Goal: Information Seeking & Learning: Learn about a topic

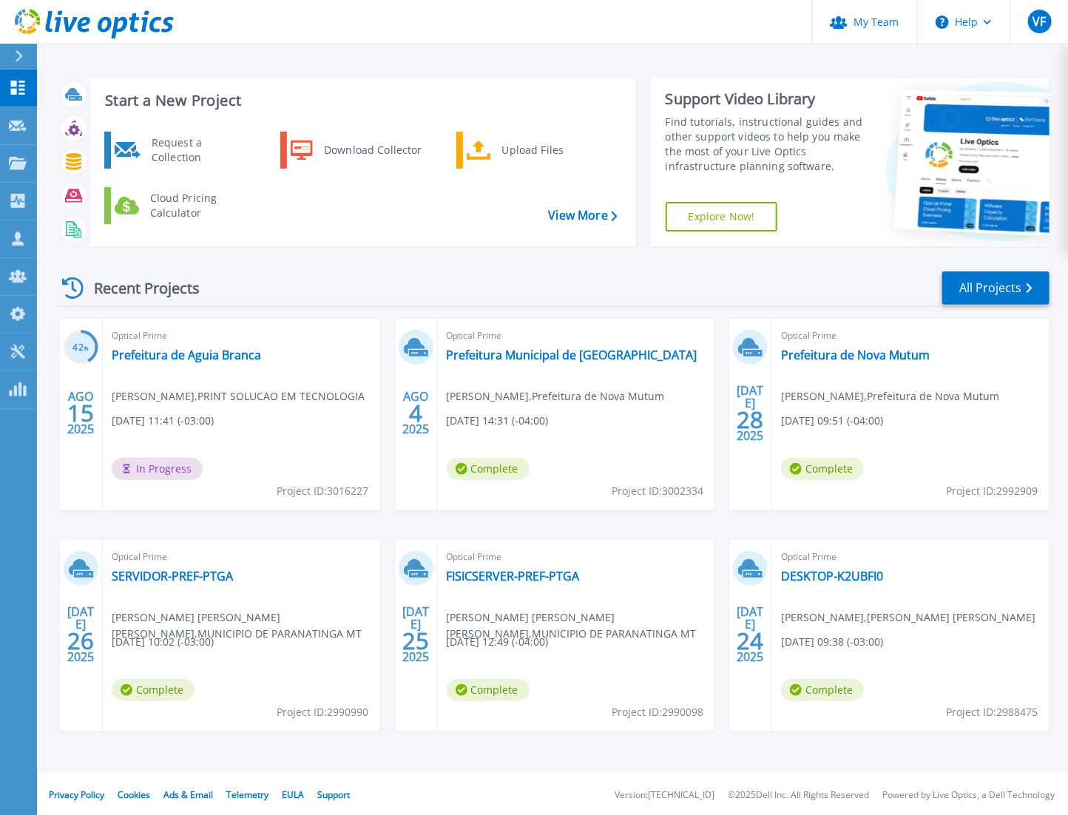
scroll to position [4, 0]
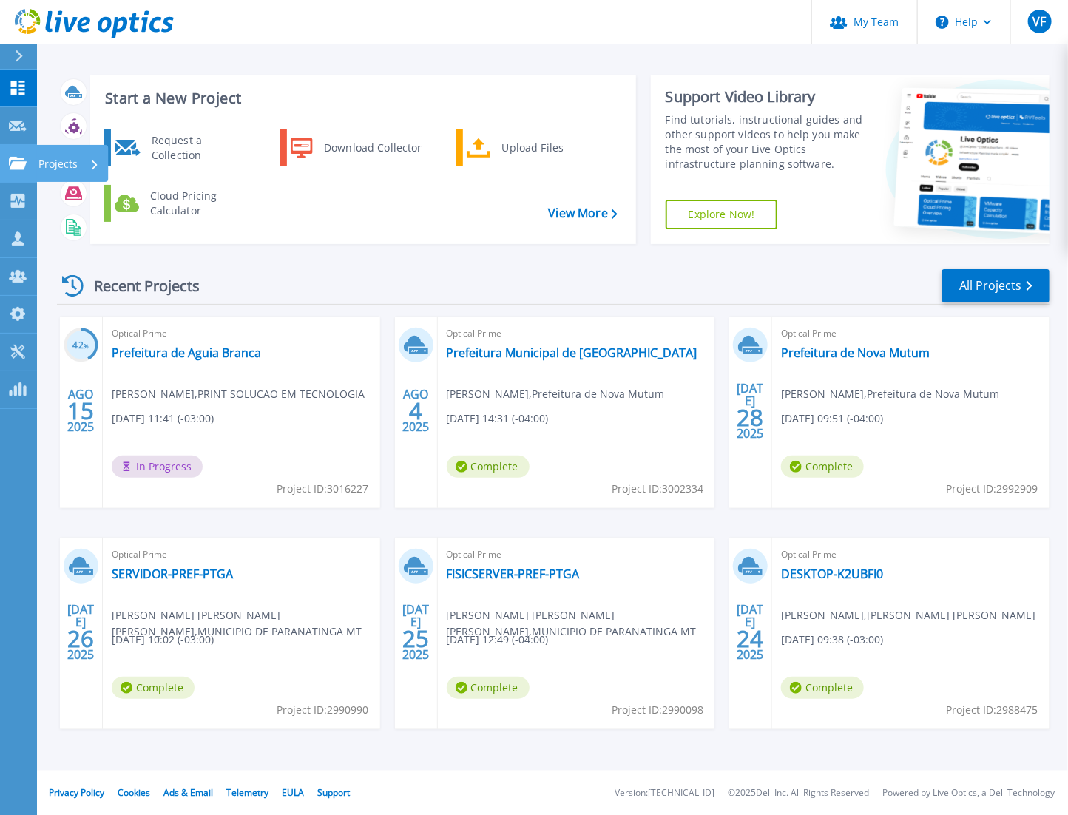
click at [42, 159] on p "Projects" at bounding box center [57, 164] width 39 height 38
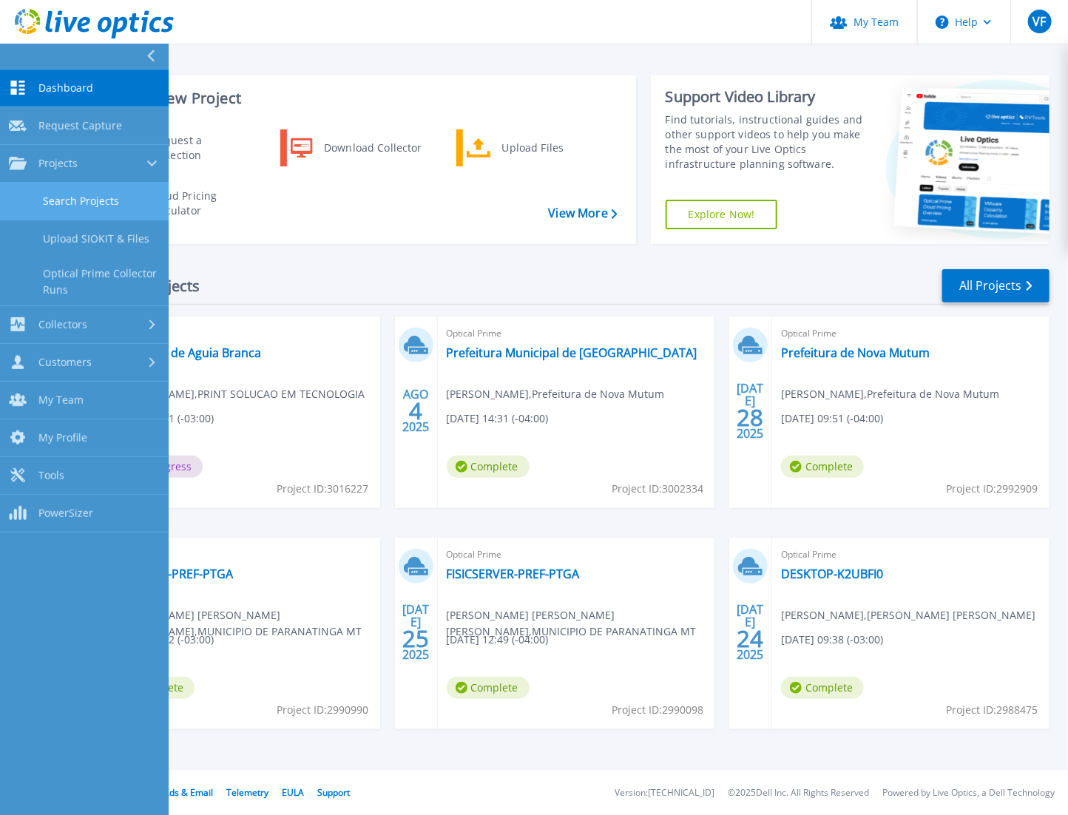
click at [89, 190] on link "Search Projects" at bounding box center [84, 202] width 169 height 38
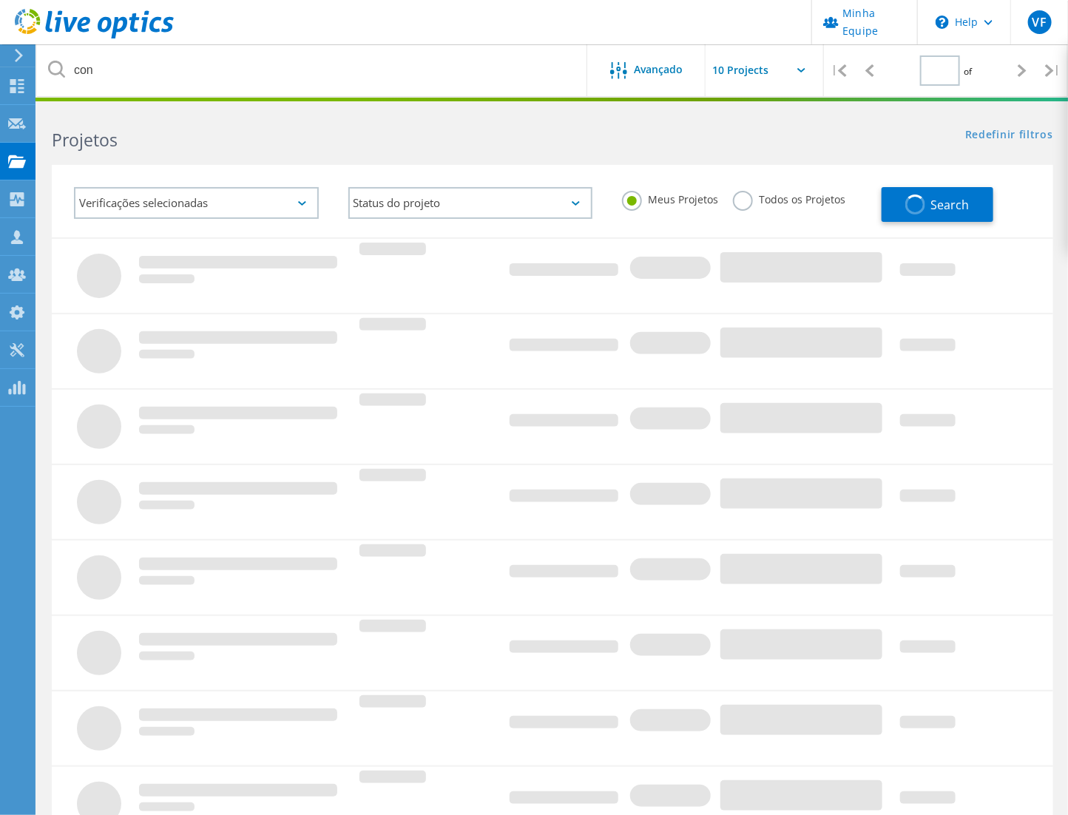
type input "1"
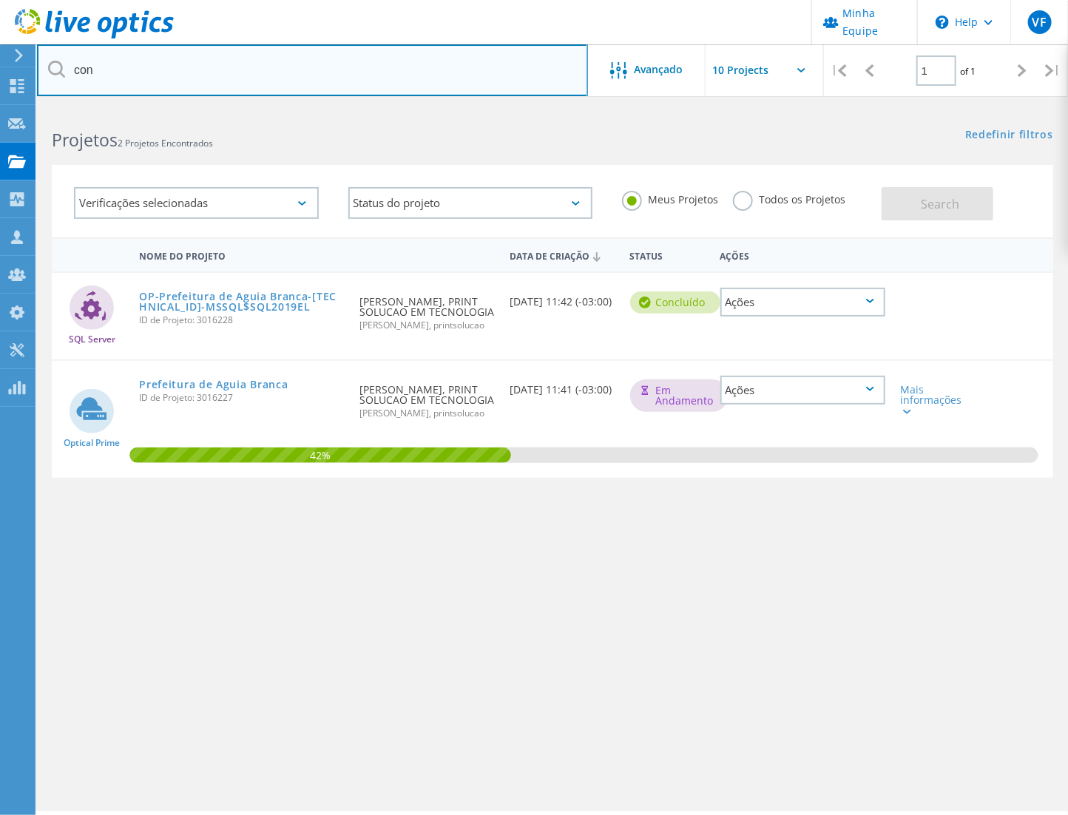
click at [268, 82] on input "con" at bounding box center [312, 70] width 551 height 52
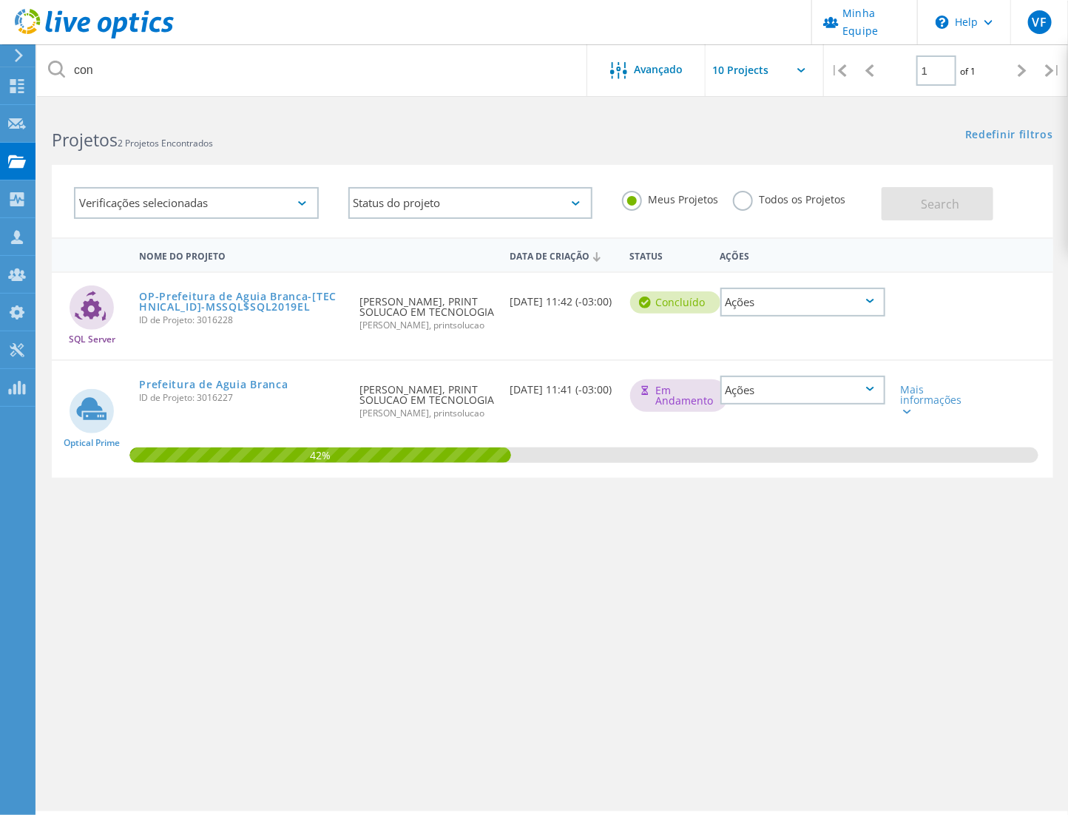
click at [748, 210] on div "Todos os Projetos" at bounding box center [789, 201] width 112 height 21
drag, startPoint x: 730, startPoint y: 230, endPoint x: 736, endPoint y: 186, distance: 44.8
click at [734, 189] on lo-project-search "con Avançado | 1 of 1 | Endereço de e-mail Nome do Projeto Empresa Data de Cria…" at bounding box center [552, 372] width 1031 height 530
click at [745, 200] on label "Todos os Projetos" at bounding box center [789, 198] width 112 height 14
click at [0, 0] on input "Todos os Projetos" at bounding box center [0, 0] width 0 height 0
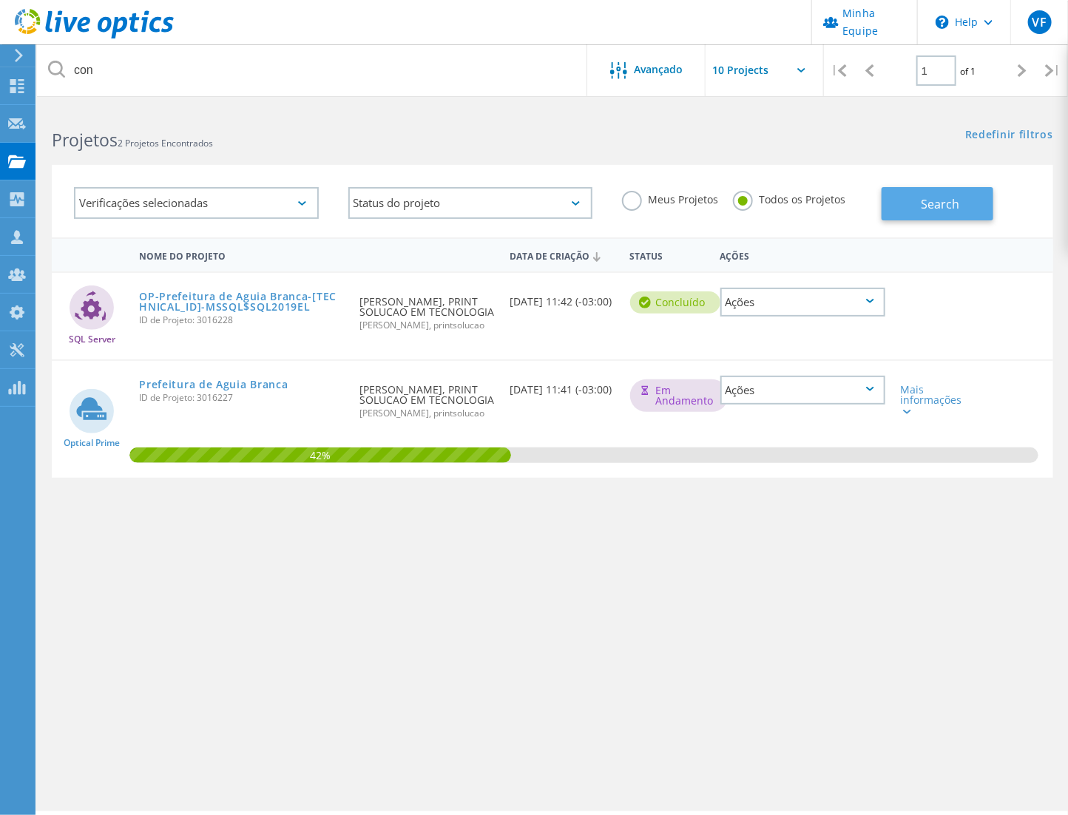
click at [922, 197] on span "Search" at bounding box center [940, 204] width 38 height 16
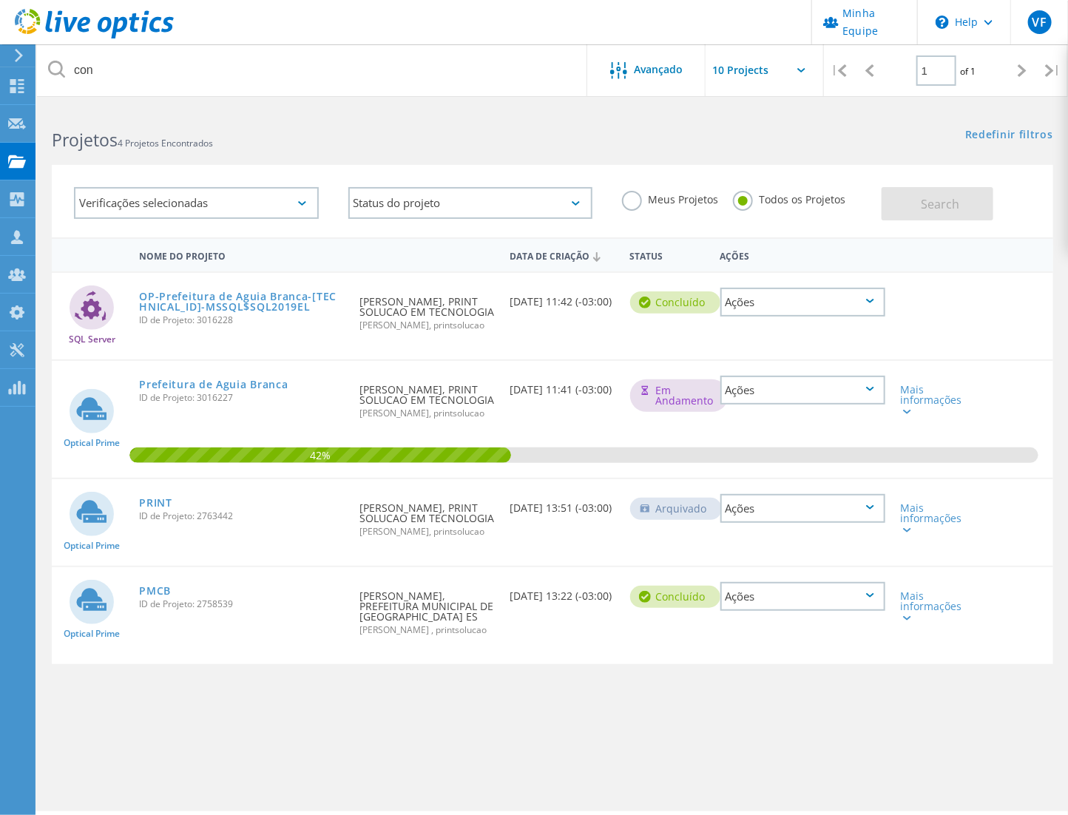
click at [159, 575] on div "PMCB ID de Projeto: 2758539" at bounding box center [242, 595] width 220 height 56
click at [157, 587] on link "PMCB" at bounding box center [155, 591] width 32 height 10
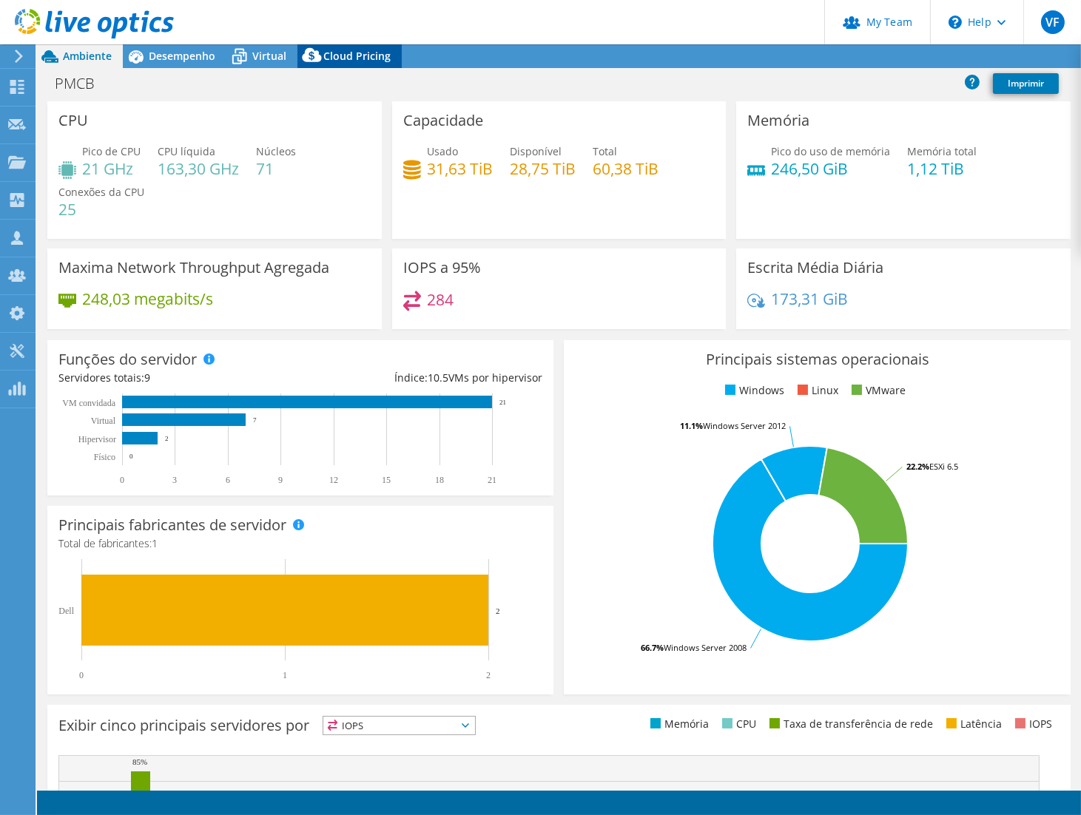
select select "USEast"
click at [365, 62] on span "Cloud Pricing" at bounding box center [356, 56] width 67 height 14
select select "USEast"
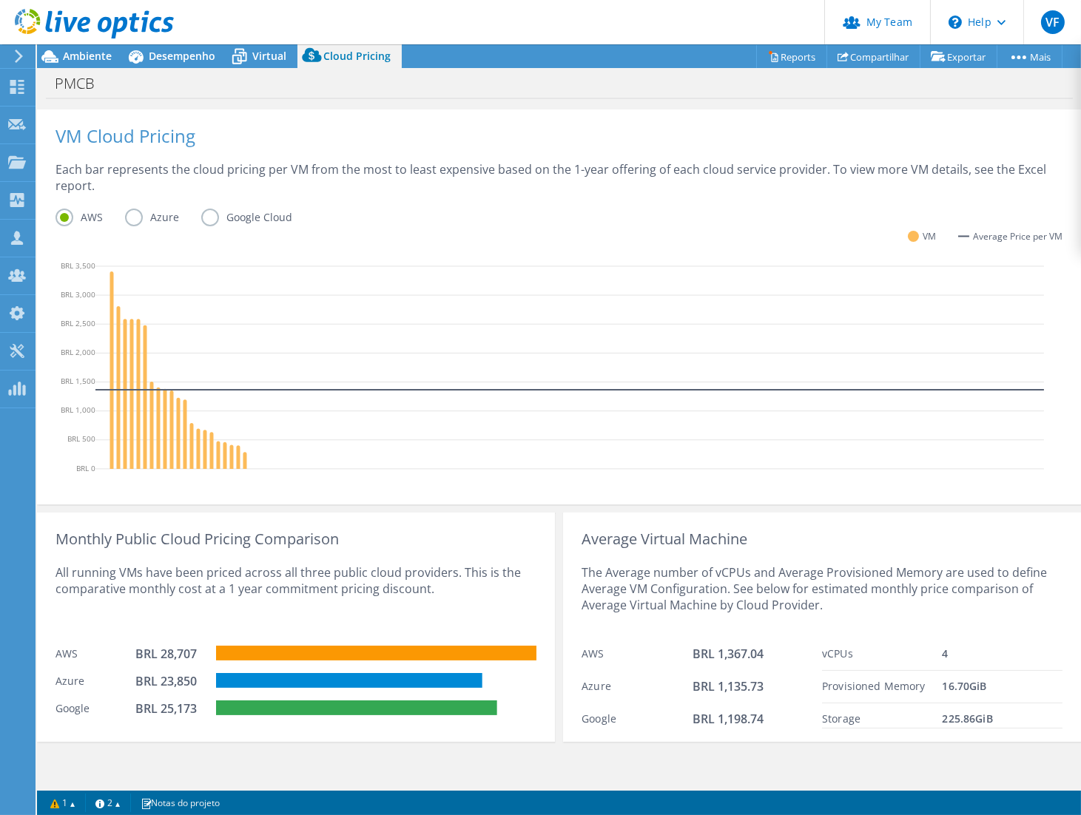
scroll to position [396, 0]
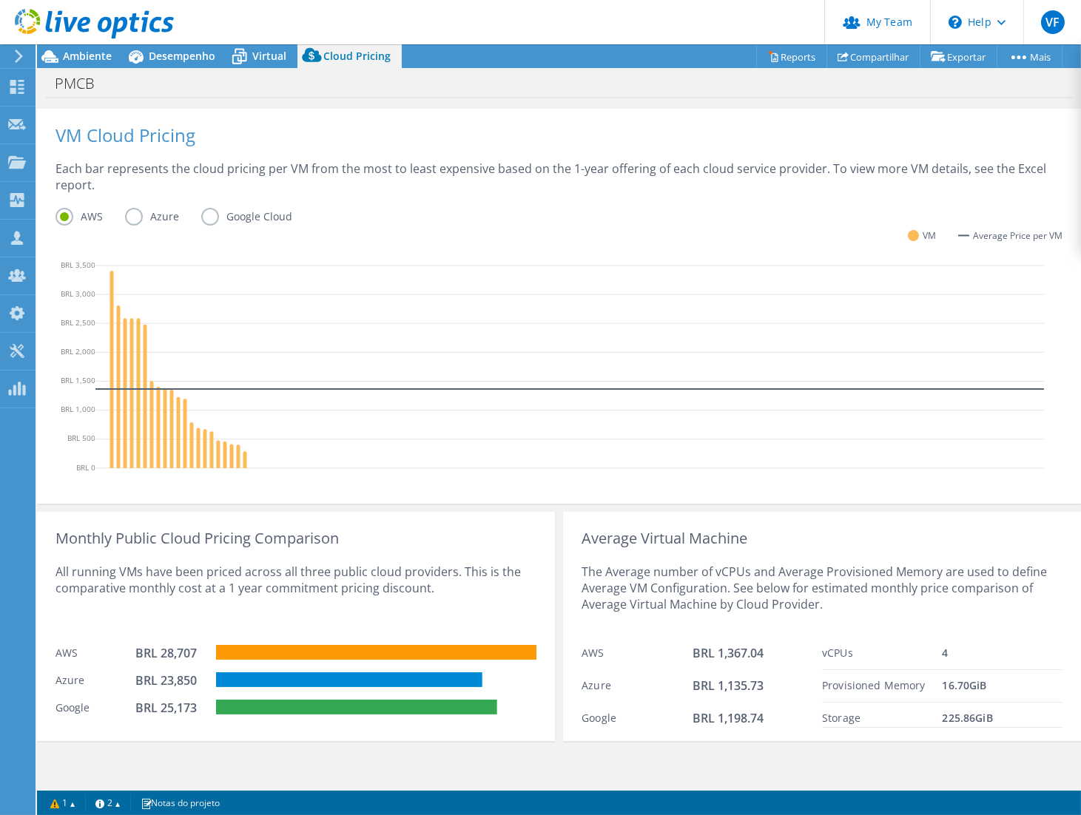
click at [135, 215] on label "Azure" at bounding box center [163, 217] width 76 height 18
click at [0, 0] on input "Azure" at bounding box center [0, 0] width 0 height 0
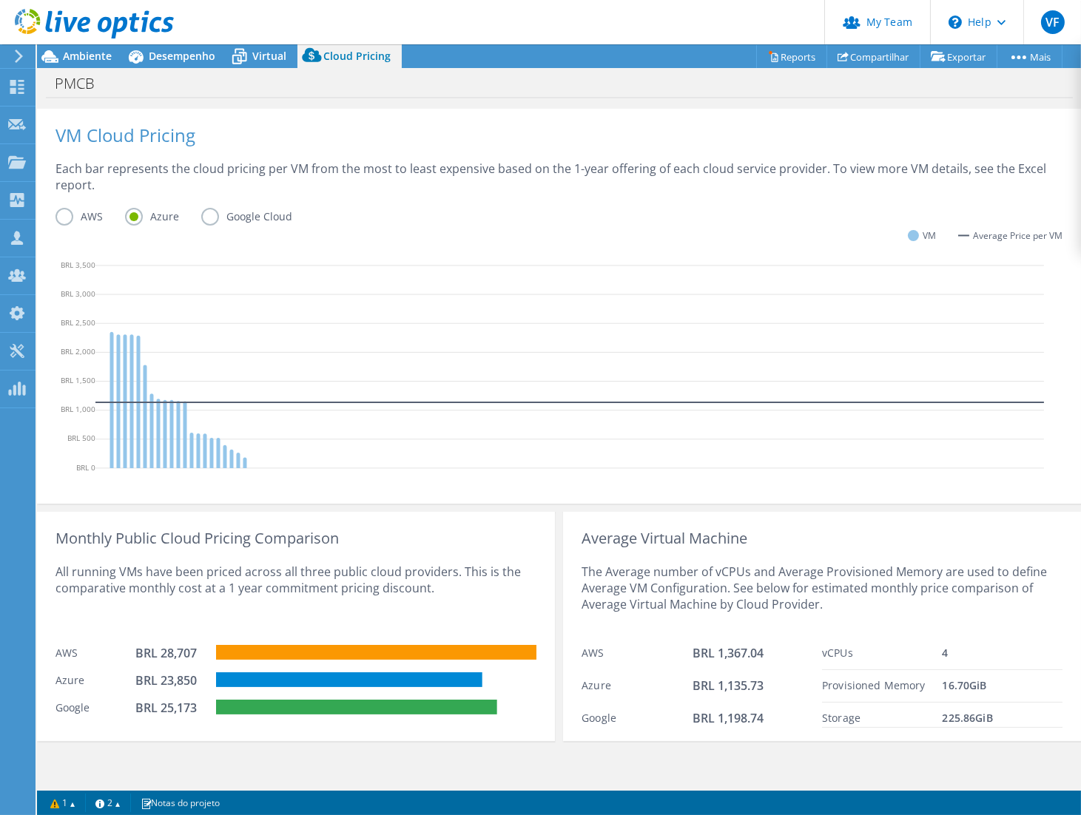
click at [215, 220] on label "Google Cloud" at bounding box center [257, 217] width 113 height 18
click at [0, 0] on input "Google Cloud" at bounding box center [0, 0] width 0 height 0
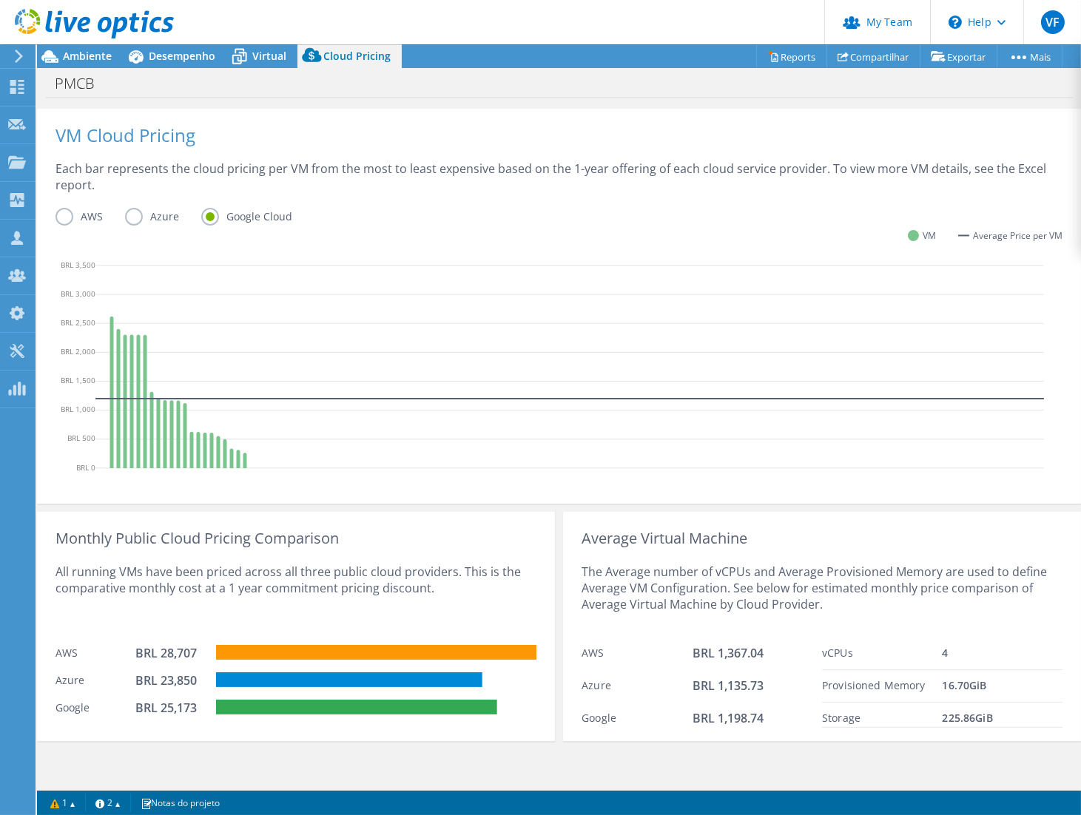
click at [67, 215] on label "AWS" at bounding box center [90, 217] width 70 height 18
click at [0, 0] on input "AWS" at bounding box center [0, 0] width 0 height 0
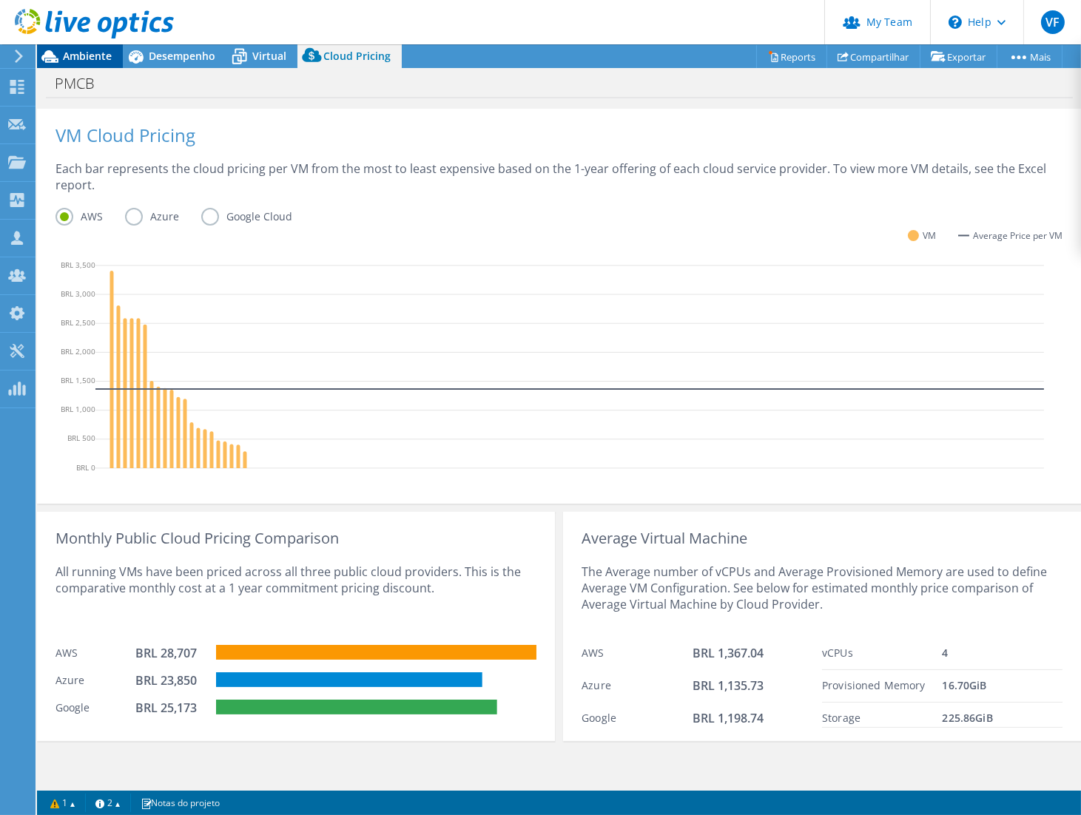
click at [96, 55] on span "Ambiente" at bounding box center [87, 56] width 49 height 14
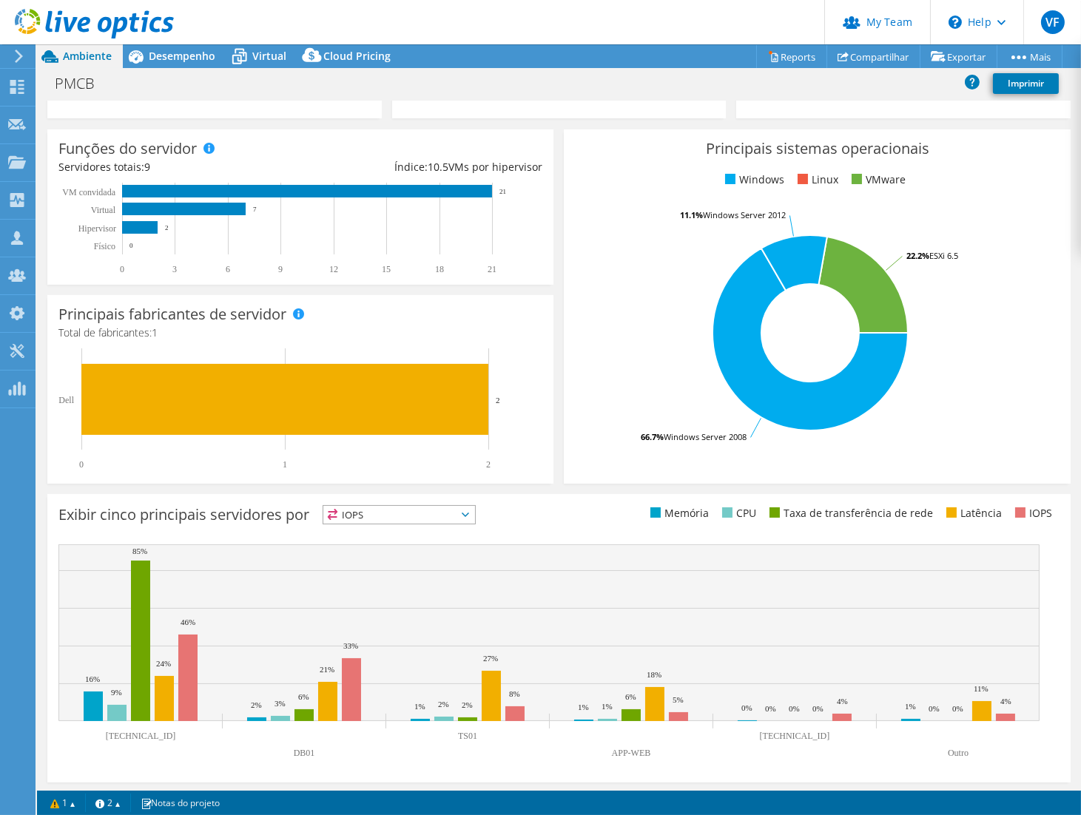
scroll to position [0, 0]
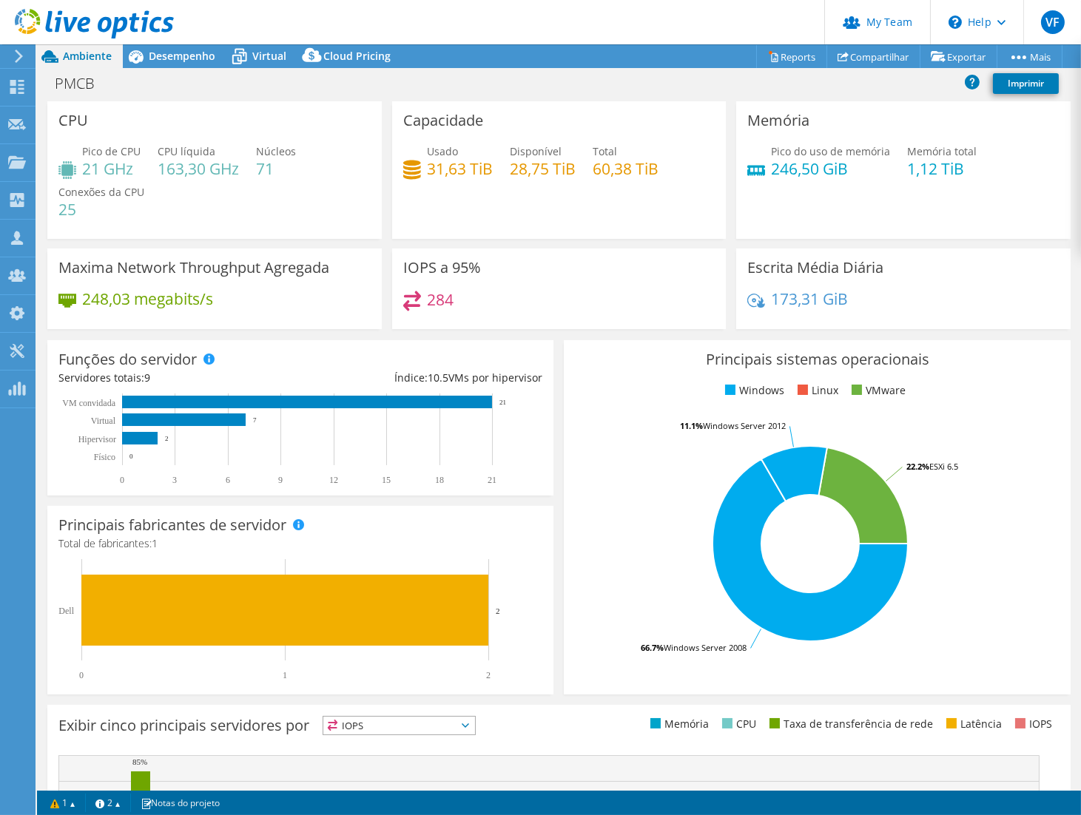
click at [297, 320] on div "Maxima Network Throughput Agregada 248,03 megabits/s" at bounding box center [214, 289] width 334 height 81
click at [345, 55] on span "Cloud Pricing" at bounding box center [356, 56] width 67 height 14
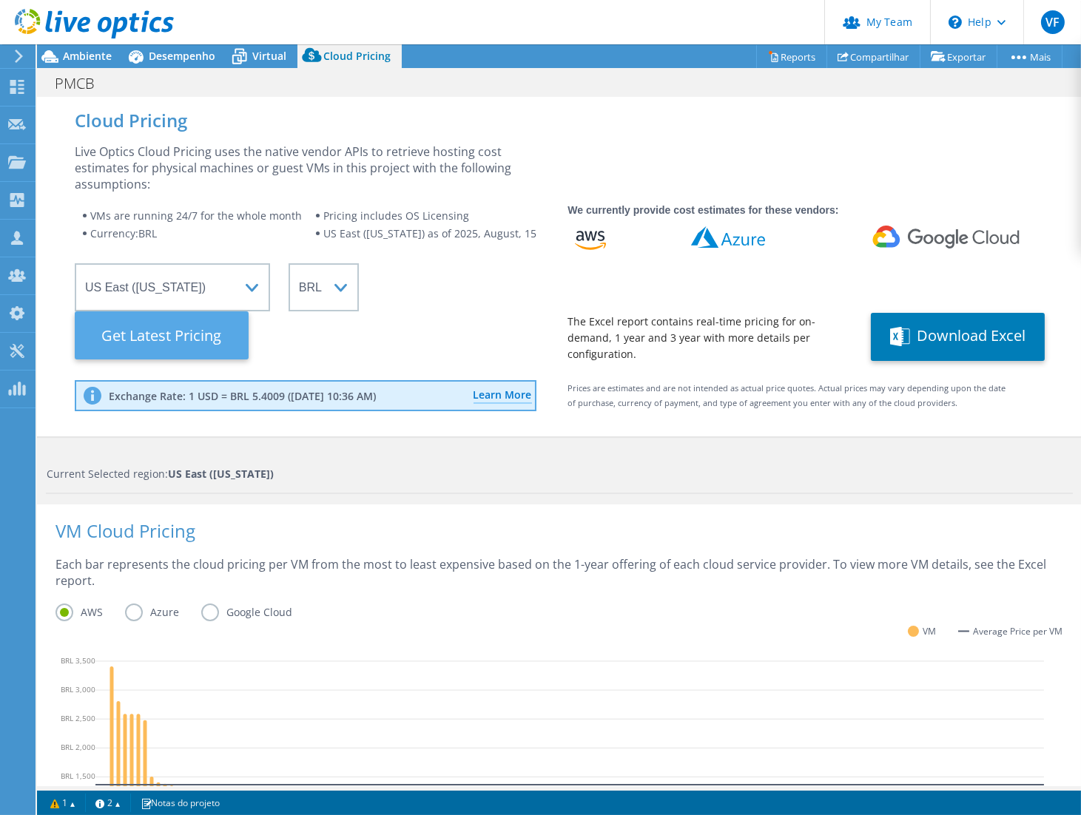
click at [209, 336] on Latest "Get Latest Pricing" at bounding box center [162, 335] width 174 height 48
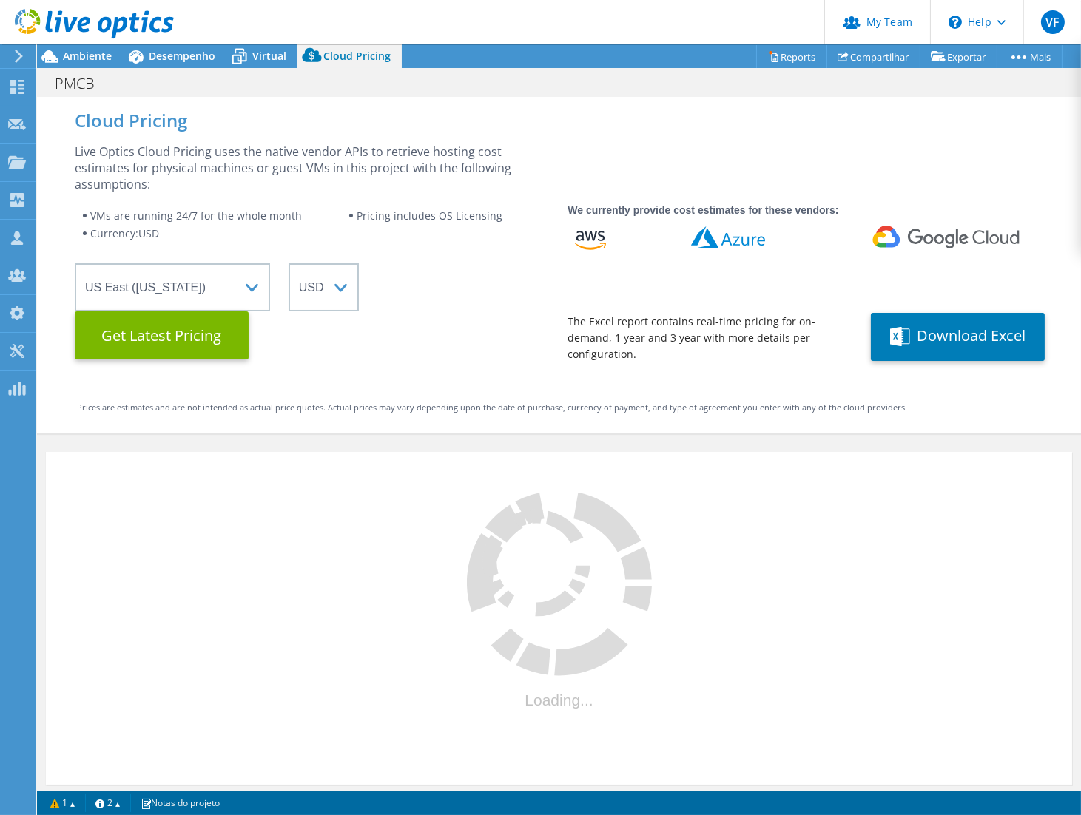
select select "BRL"
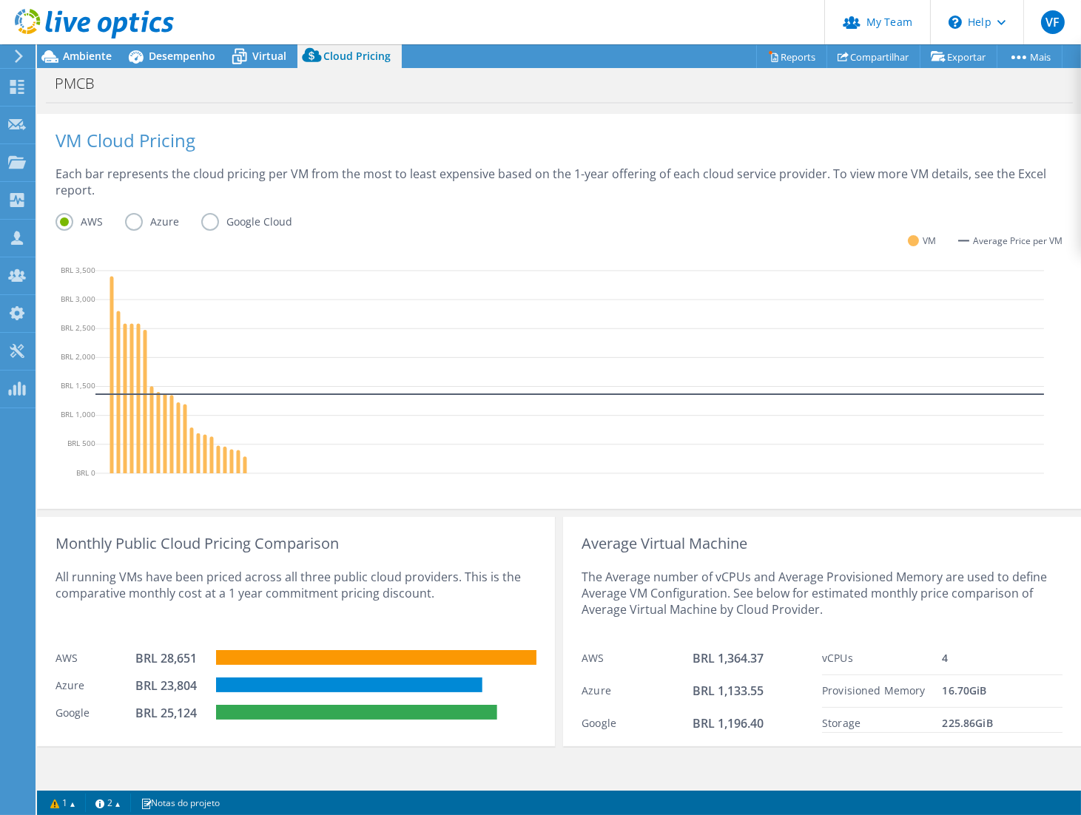
scroll to position [396, 0]
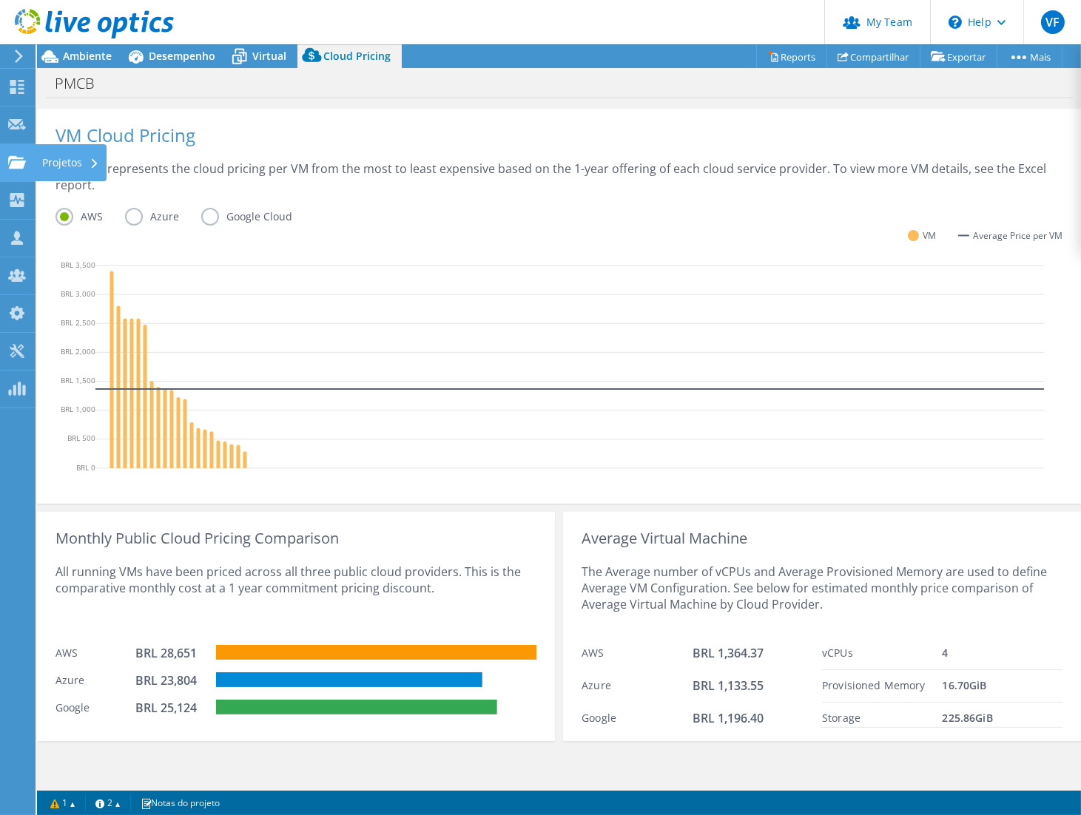
click at [53, 163] on div "Projetos" at bounding box center [71, 162] width 72 height 37
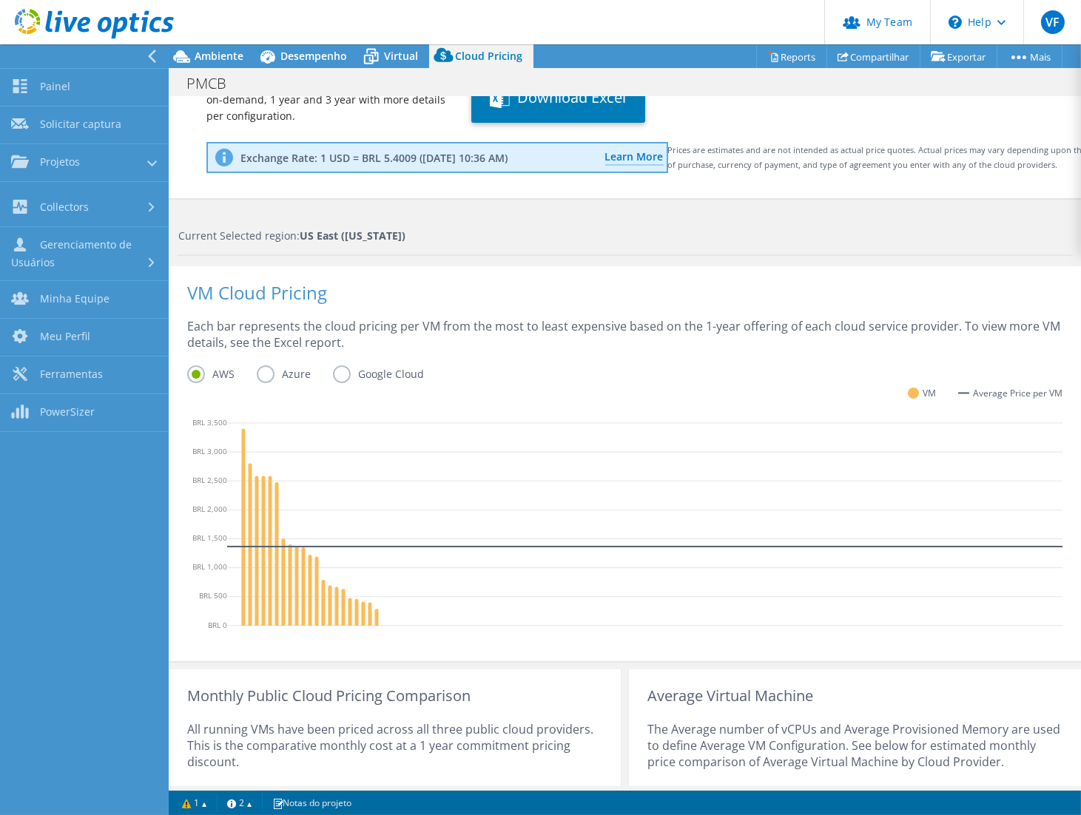
scroll to position [411, 0]
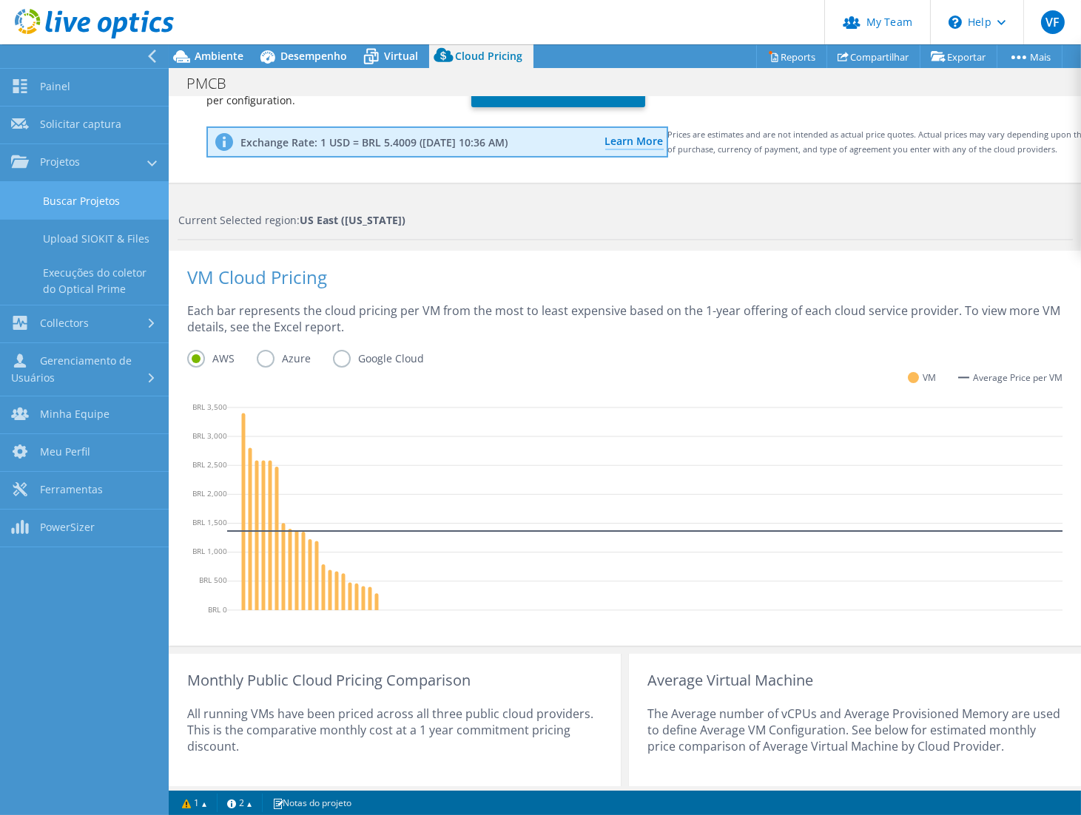
click at [121, 212] on link "Buscar Projetos" at bounding box center [84, 201] width 169 height 38
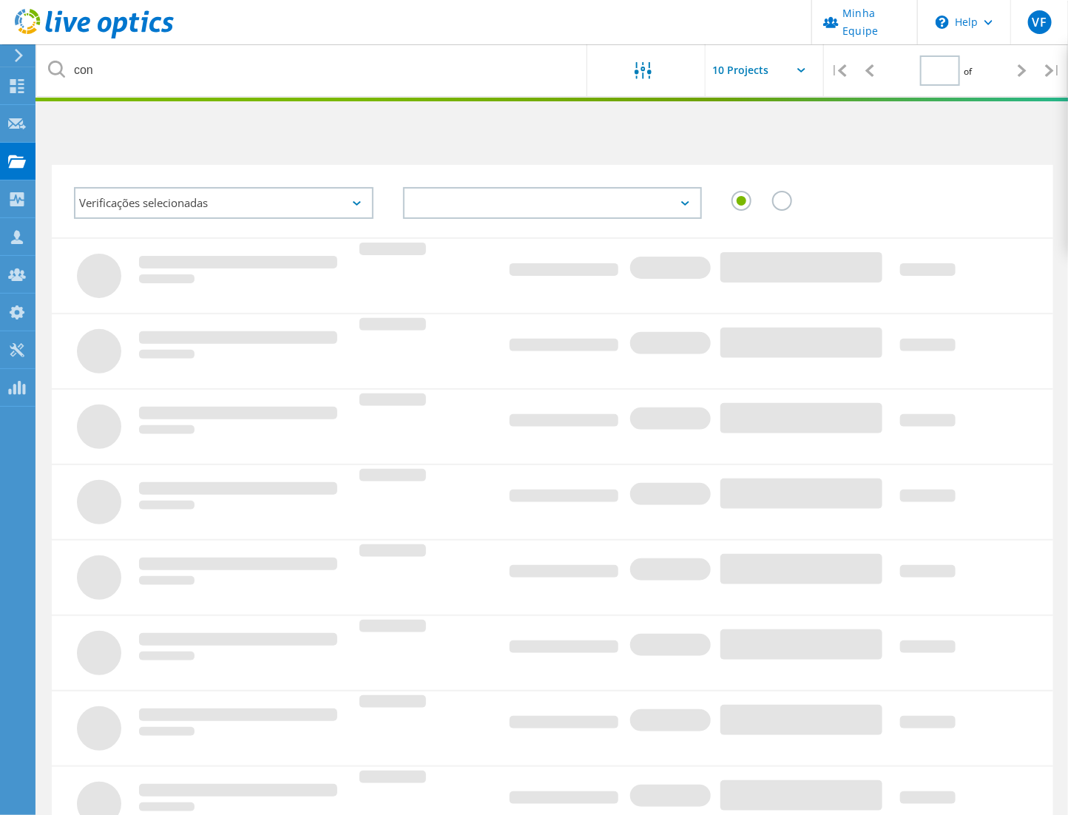
type input "1"
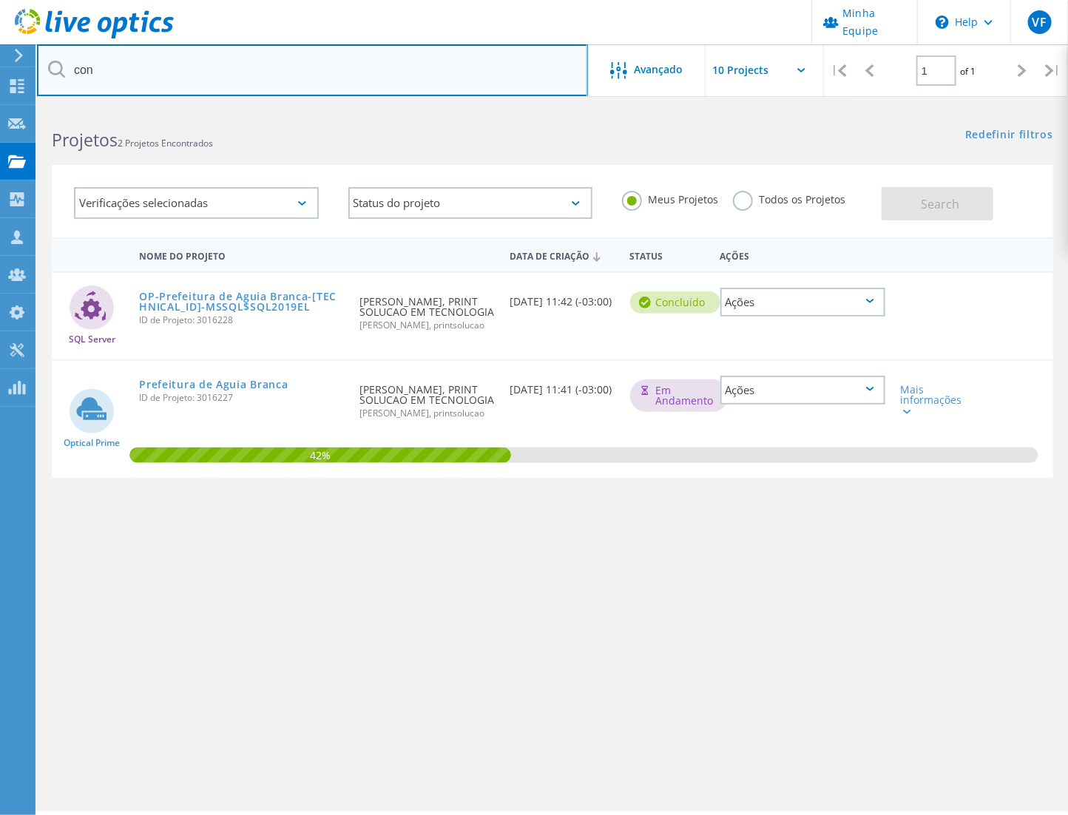
click at [308, 64] on input "con" at bounding box center [312, 70] width 551 height 52
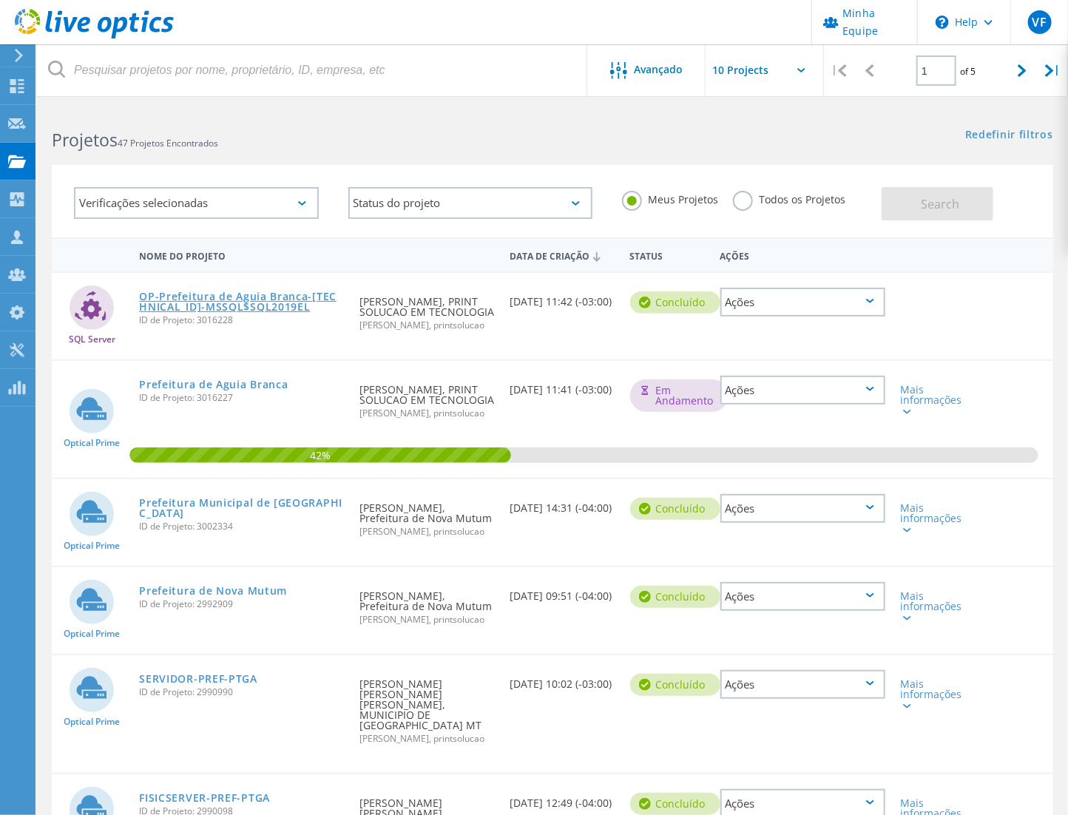
click at [203, 300] on link "OP-Prefeitura de Aguia Branca-[TECHNICAL_ID]-MSSQL$SQL2019EL" at bounding box center [242, 301] width 206 height 21
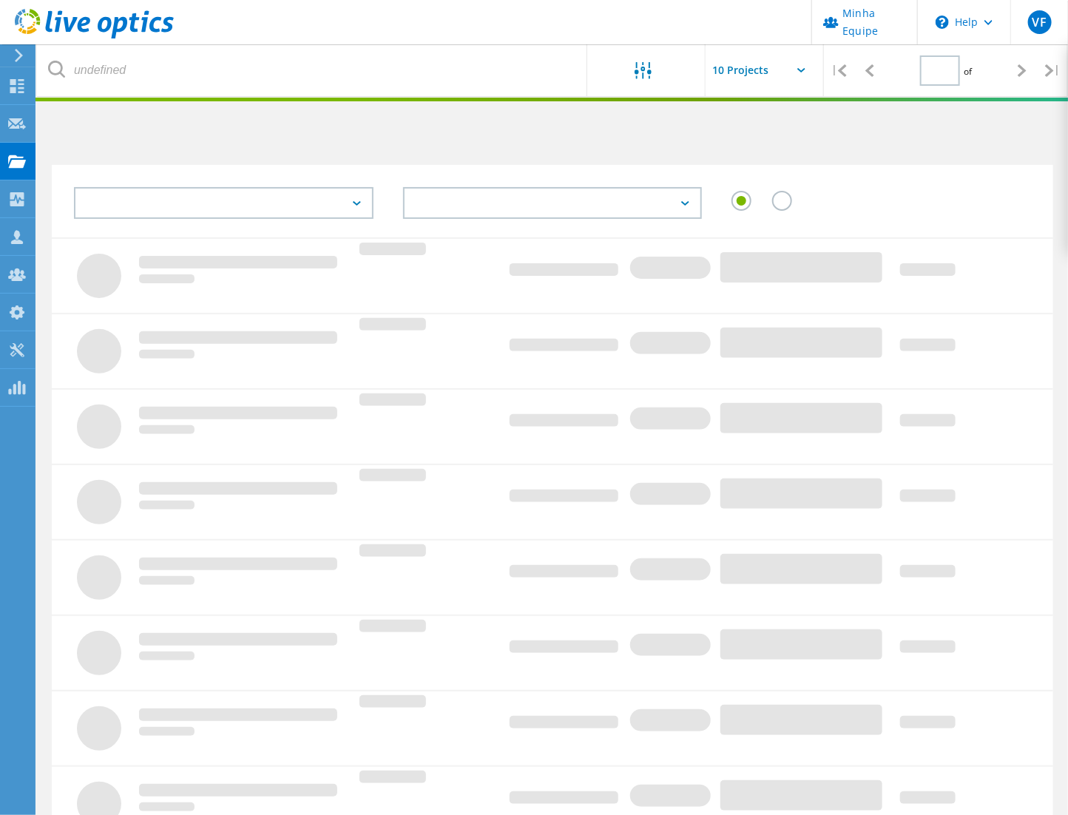
type input "1"
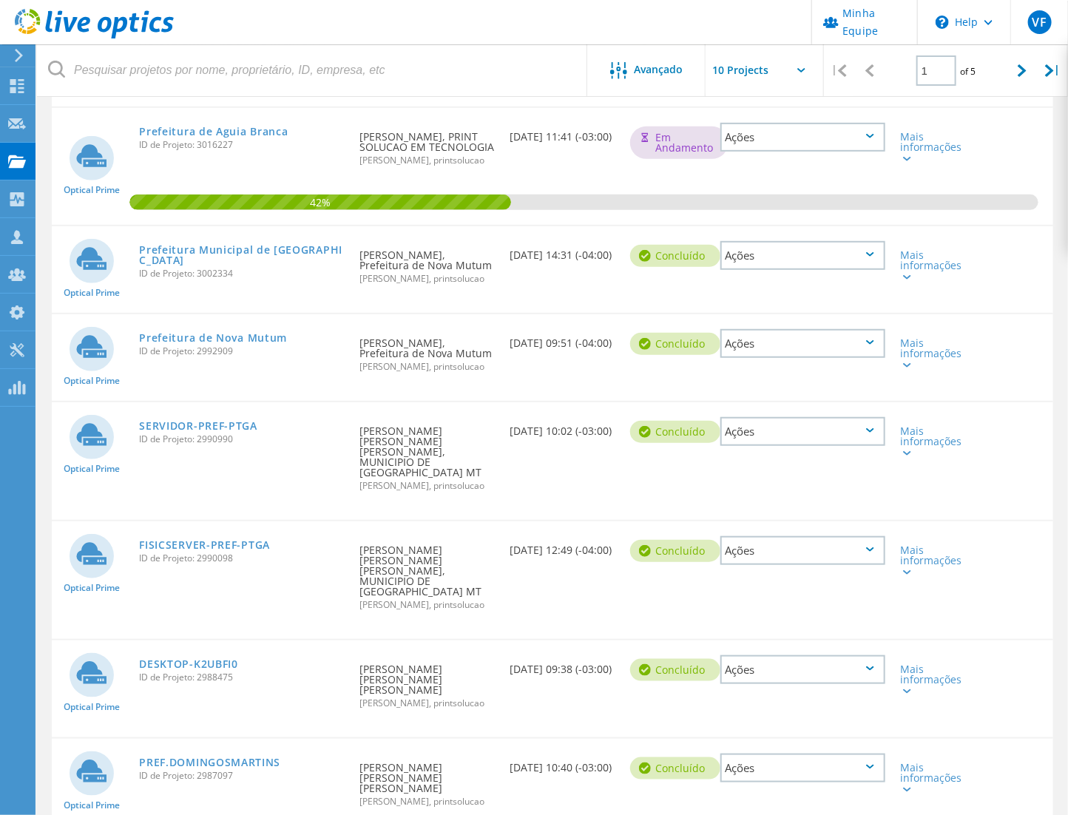
scroll to position [328, 0]
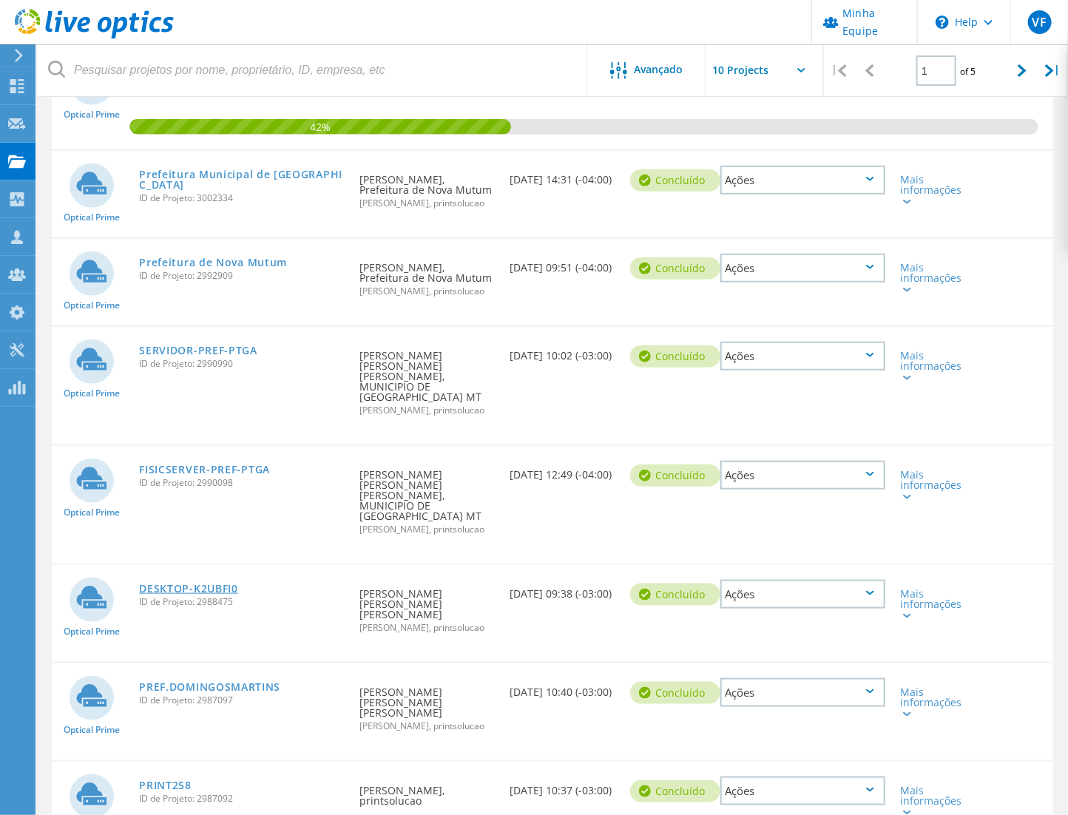
click at [218, 584] on link "DESKTOP-K2UBFI0" at bounding box center [188, 589] width 99 height 10
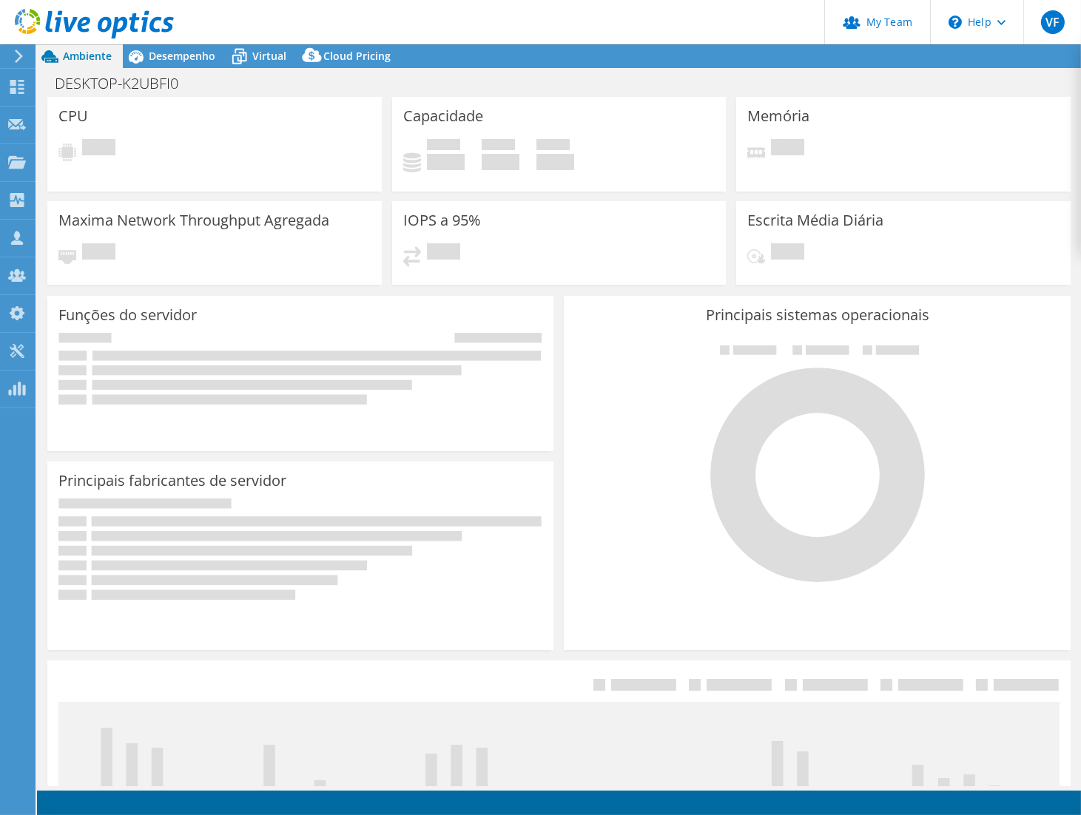
select select "USD"
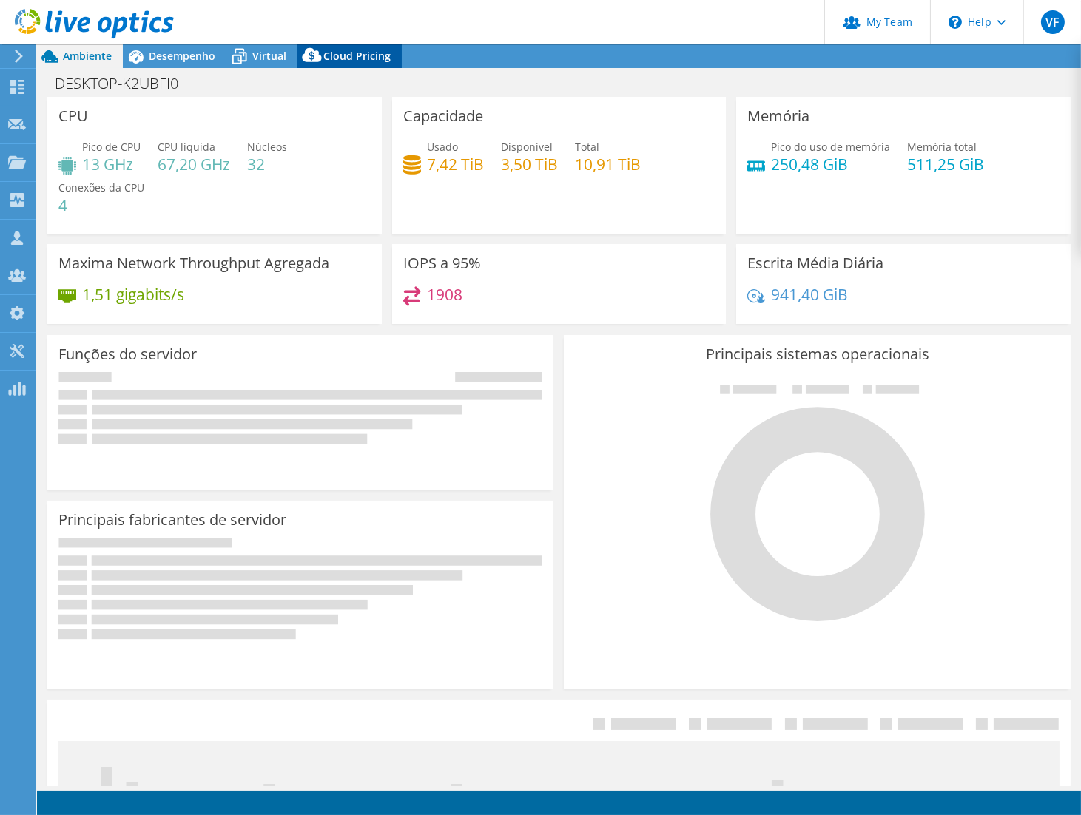
click at [335, 55] on span "Cloud Pricing" at bounding box center [356, 56] width 67 height 14
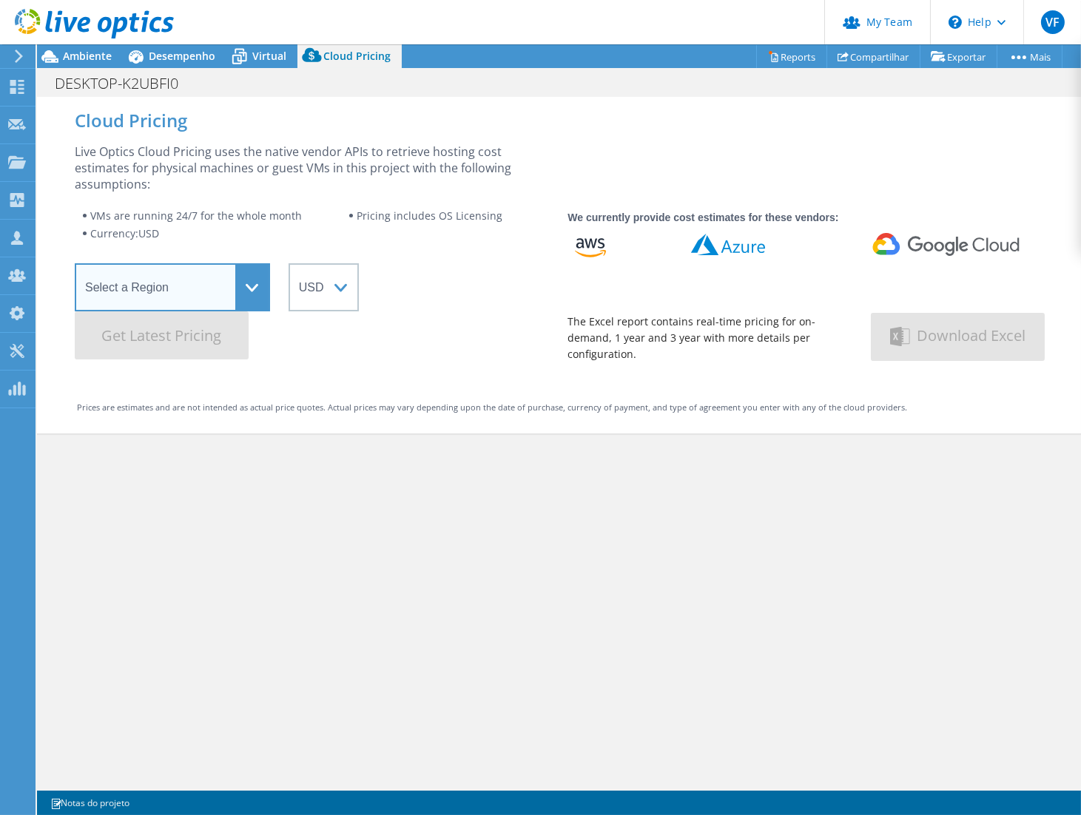
click at [217, 289] on select "Select a Region [GEOGRAPHIC_DATA] ([GEOGRAPHIC_DATA]) [GEOGRAPHIC_DATA] ([GEOGR…" at bounding box center [172, 287] width 195 height 48
select select "USEast"
click at [75, 263] on select "Select a Region [GEOGRAPHIC_DATA] ([GEOGRAPHIC_DATA]) [GEOGRAPHIC_DATA] ([GEOGR…" at bounding box center [172, 287] width 195 height 48
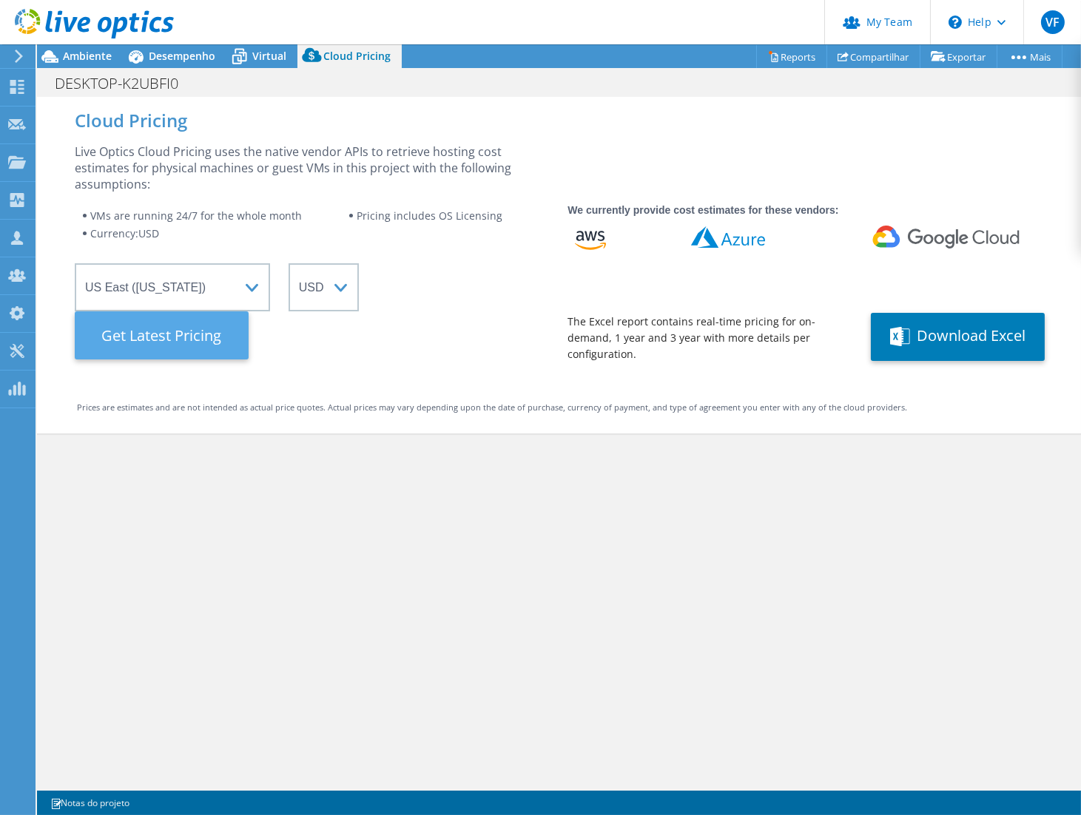
click at [193, 329] on Latest "Get Latest Pricing" at bounding box center [162, 335] width 174 height 48
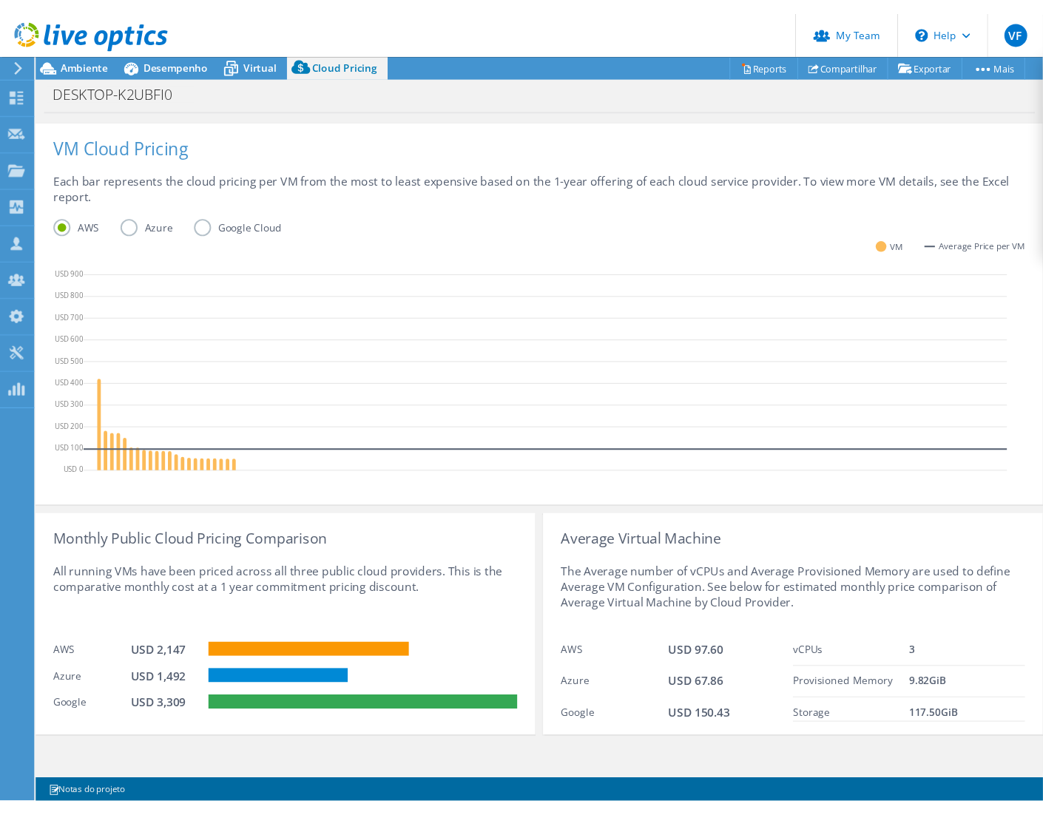
scroll to position [394, 0]
